Goal: Transaction & Acquisition: Purchase product/service

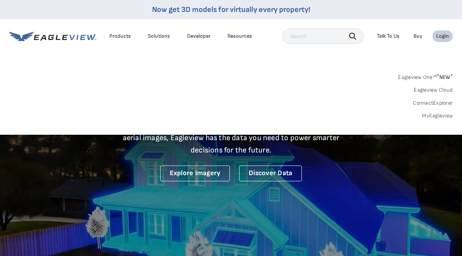
click at [433, 114] on link "MyEagleview" at bounding box center [437, 115] width 31 height 7
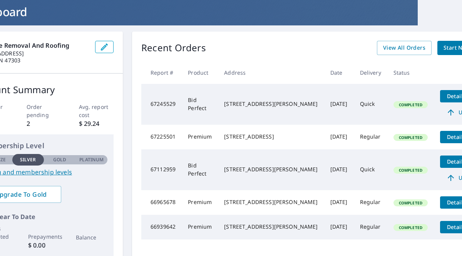
scroll to position [46, 47]
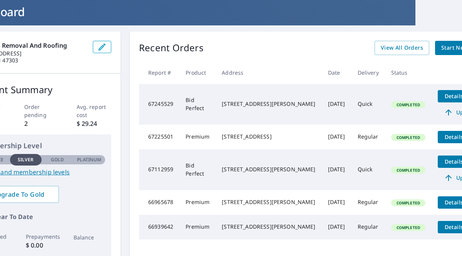
click at [443, 183] on span "Upgrade" at bounding box center [462, 177] width 39 height 9
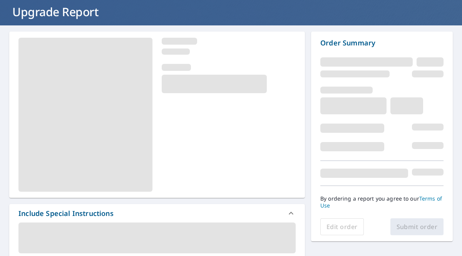
scroll to position [46, 0]
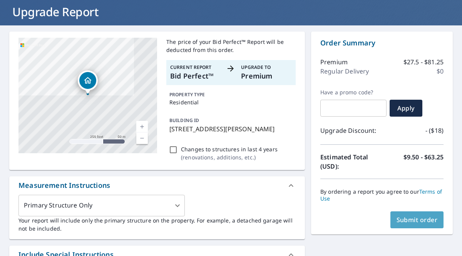
click at [426, 219] on span "Submit order" at bounding box center [417, 220] width 41 height 8
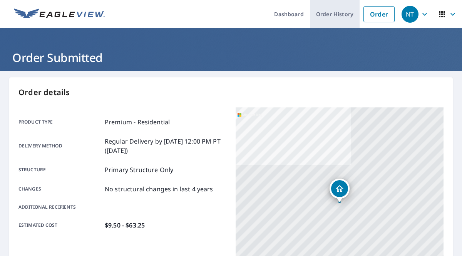
click at [337, 14] on link "Order History" at bounding box center [335, 14] width 50 height 28
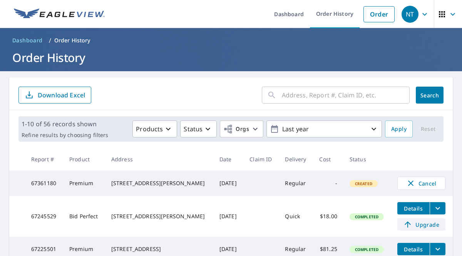
click at [424, 226] on span "Upgrade" at bounding box center [421, 224] width 39 height 9
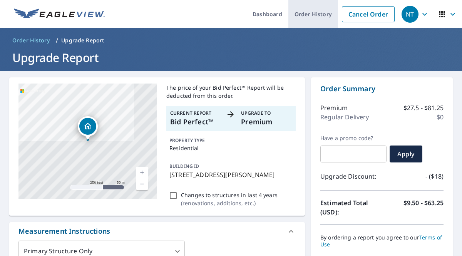
click at [317, 17] on link "Order History" at bounding box center [313, 14] width 50 height 28
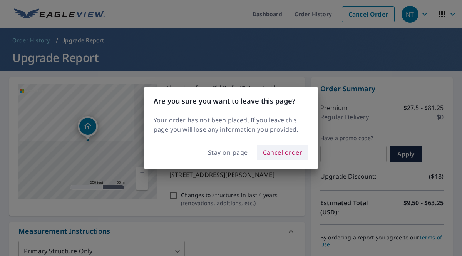
click at [288, 156] on span "Cancel order" at bounding box center [283, 152] width 40 height 11
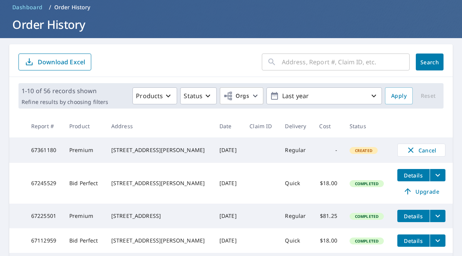
scroll to position [37, 0]
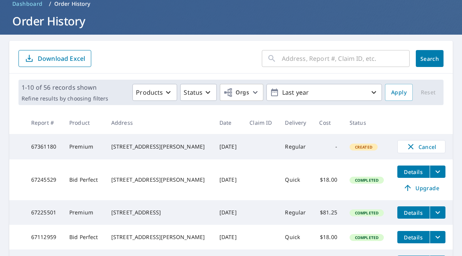
click at [434, 175] on icon "filesDropdownBtn-67245529" at bounding box center [437, 171] width 9 height 9
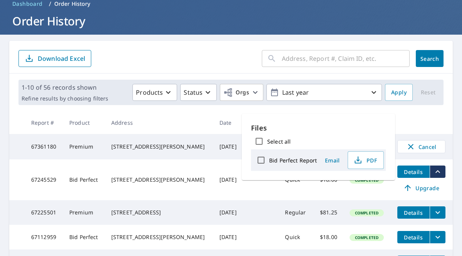
click at [438, 122] on th at bounding box center [422, 122] width 62 height 23
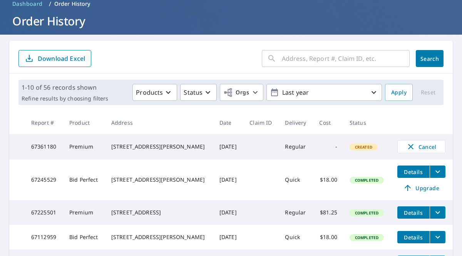
scroll to position [0, 0]
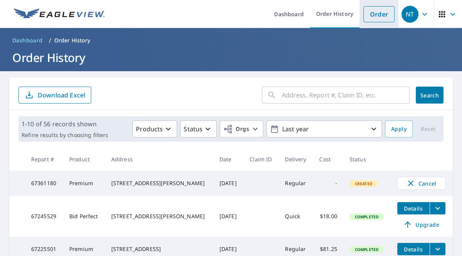
click at [378, 13] on link "Order" at bounding box center [379, 14] width 31 height 16
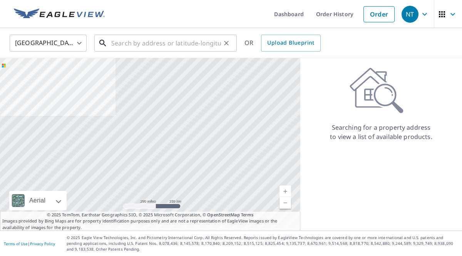
click at [200, 44] on input "text" at bounding box center [166, 43] width 110 height 22
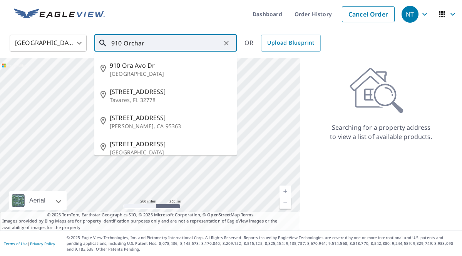
type input "910 Orchard"
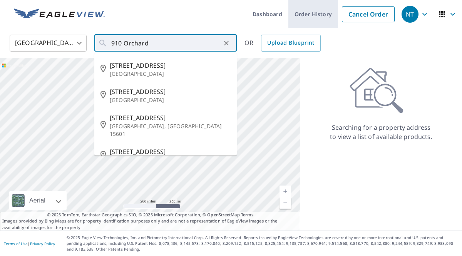
click at [320, 13] on link "Order History" at bounding box center [313, 14] width 50 height 28
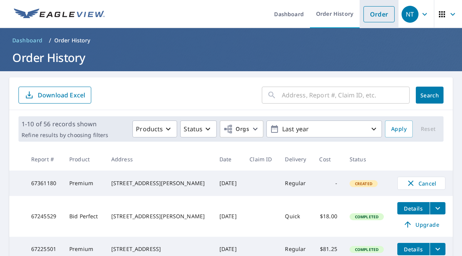
click at [381, 15] on link "Order" at bounding box center [379, 14] width 31 height 16
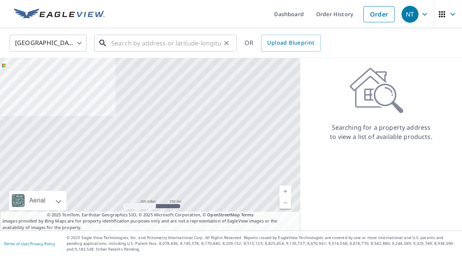
click at [197, 45] on input "text" at bounding box center [166, 43] width 110 height 22
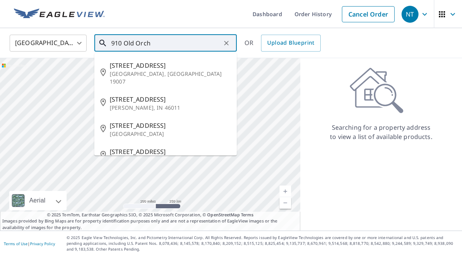
click at [149, 95] on span "[STREET_ADDRESS]" at bounding box center [170, 99] width 121 height 9
type input "[STREET_ADDRESS][PERSON_NAME]"
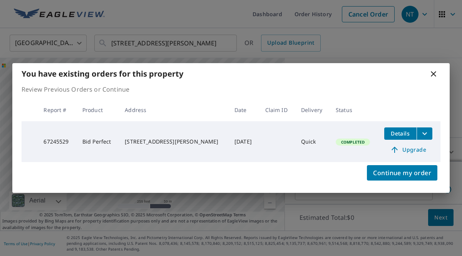
click at [434, 72] on icon at bounding box center [433, 73] width 9 height 9
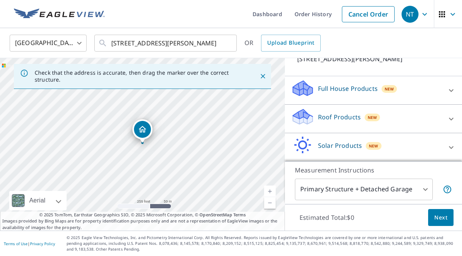
scroll to position [61, 0]
click at [451, 92] on icon at bounding box center [451, 90] width 9 height 9
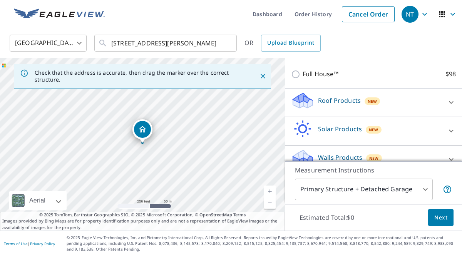
scroll to position [101, 0]
click at [451, 102] on icon at bounding box center [451, 101] width 5 height 3
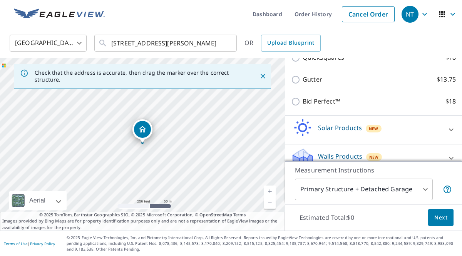
scroll to position [189, 0]
click at [295, 81] on input "Gutter $13.75" at bounding box center [297, 79] width 12 height 9
checkbox input "true"
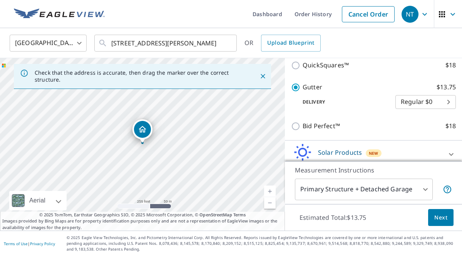
scroll to position [197, 0]
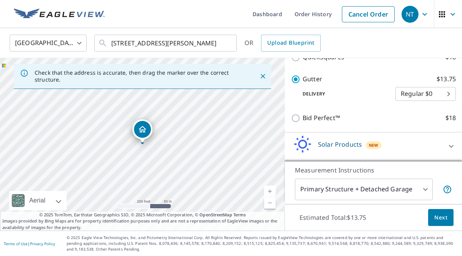
click at [444, 216] on span "Next" at bounding box center [440, 218] width 13 height 10
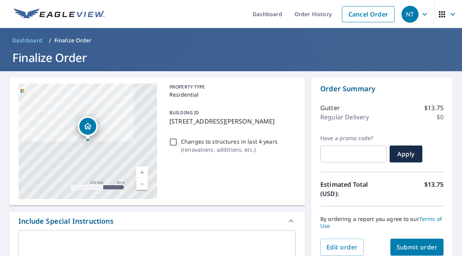
click at [421, 246] on span "Submit order" at bounding box center [417, 247] width 41 height 8
